Goal: Navigation & Orientation: Find specific page/section

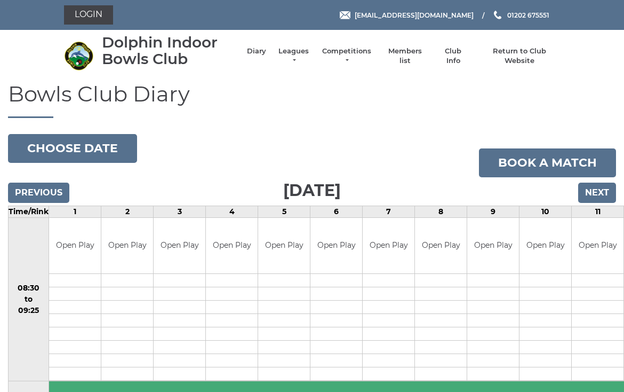
scroll to position [6, 0]
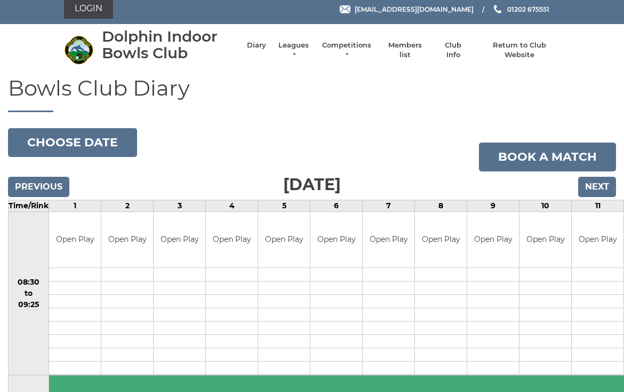
click at [290, 55] on link "Leagues" at bounding box center [294, 50] width 34 height 19
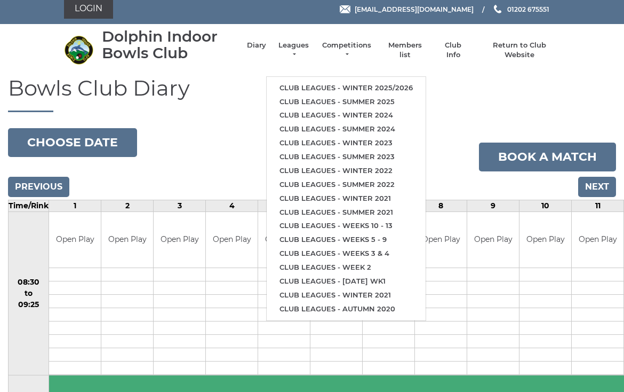
click at [399, 83] on link "Club leagues - Winter 2025/2026" at bounding box center [346, 88] width 159 height 14
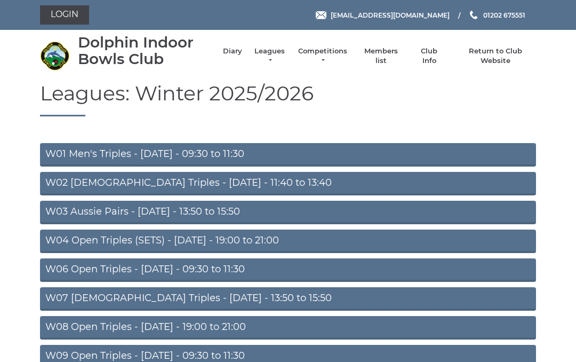
click at [211, 268] on link "W06 Open Triples - Tuesday - 09:30 to 11:30" at bounding box center [288, 269] width 496 height 23
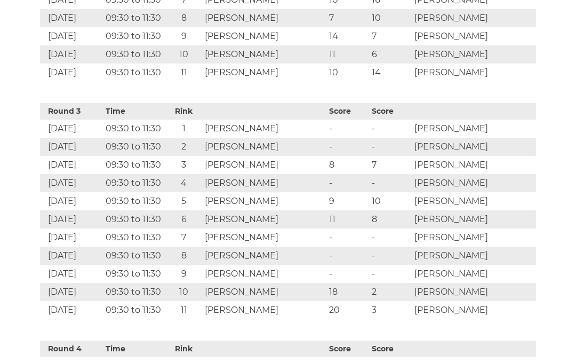
scroll to position [1171, 0]
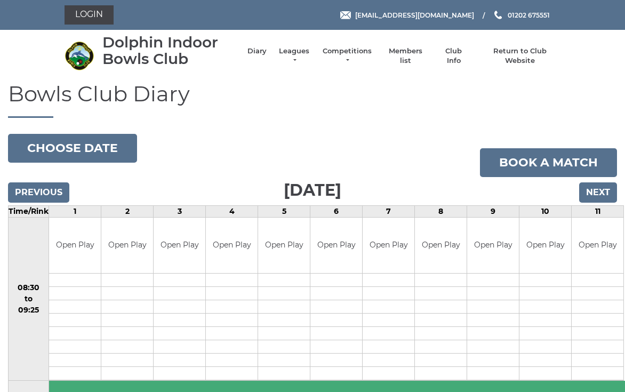
scroll to position [6, 0]
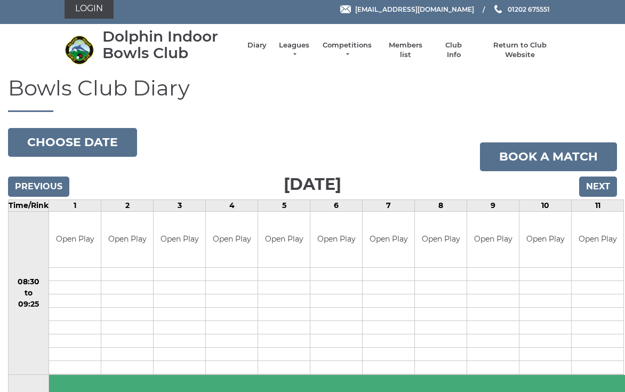
click at [293, 47] on link "Leagues" at bounding box center [294, 50] width 34 height 19
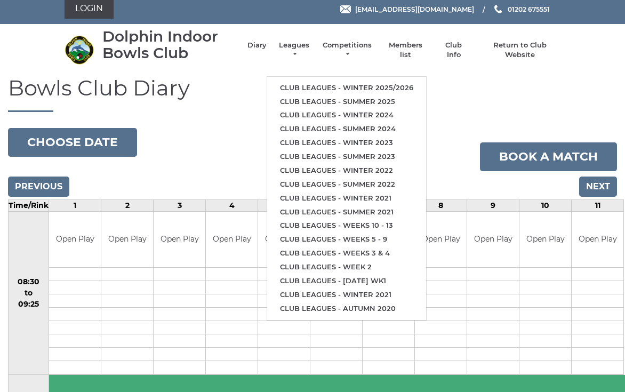
click at [368, 89] on link "Club leagues - Winter 2025/2026" at bounding box center [346, 88] width 159 height 14
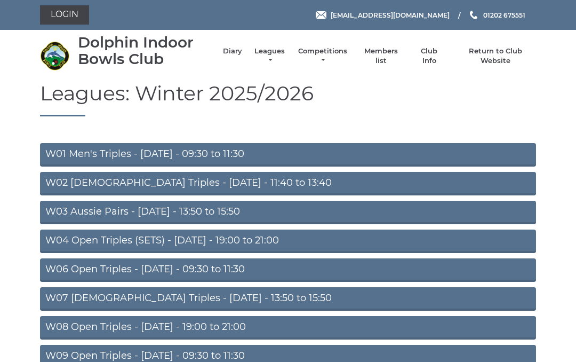
click at [212, 269] on link "W06 Open Triples - Tuesday - 09:30 to 11:30" at bounding box center [288, 269] width 496 height 23
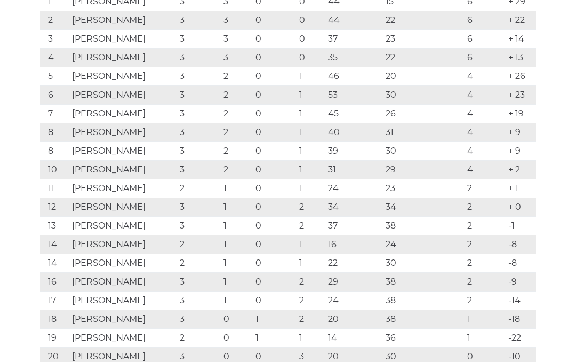
scroll to position [262, 0]
